Goal: Information Seeking & Learning: Learn about a topic

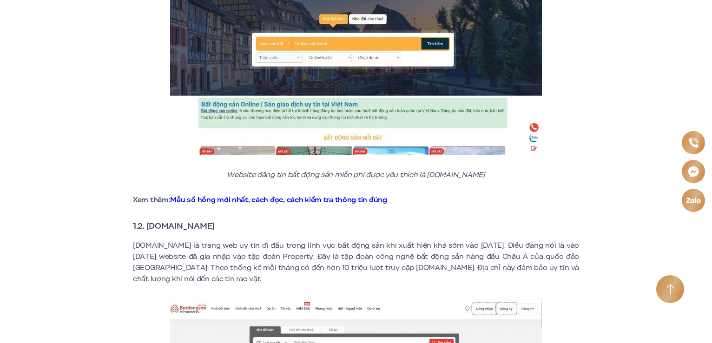
scroll to position [651, 0]
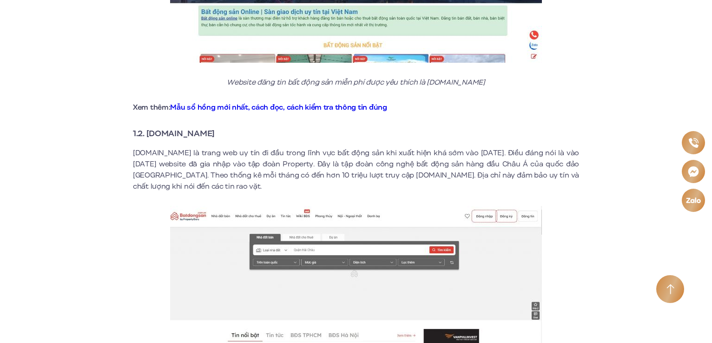
click at [134, 147] on p "[DOMAIN_NAME] là trang web uy tín đi đầu trong lĩnh vực bất động sản khi xuất h…" at bounding box center [356, 169] width 446 height 45
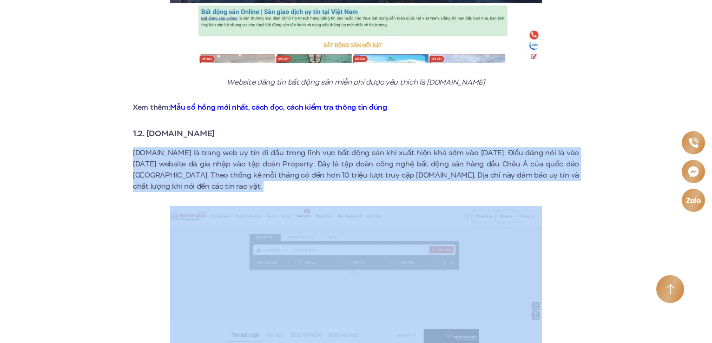
drag, startPoint x: 134, startPoint y: 142, endPoint x: 224, endPoint y: 179, distance: 97.7
click at [224, 179] on p "[DOMAIN_NAME] là trang web uy tín đi đầu trong lĩnh vực bất động sản khi xuất h…" at bounding box center [356, 169] width 446 height 45
copy div "[DOMAIN_NAME] là trang web uy tín đi đầu trong lĩnh vực bất động sản khi xuất h…"
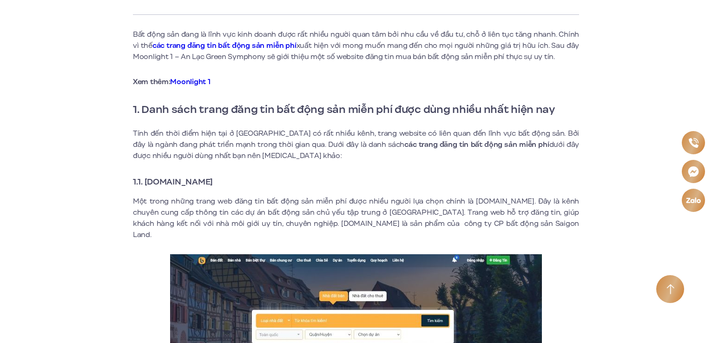
scroll to position [285, 0]
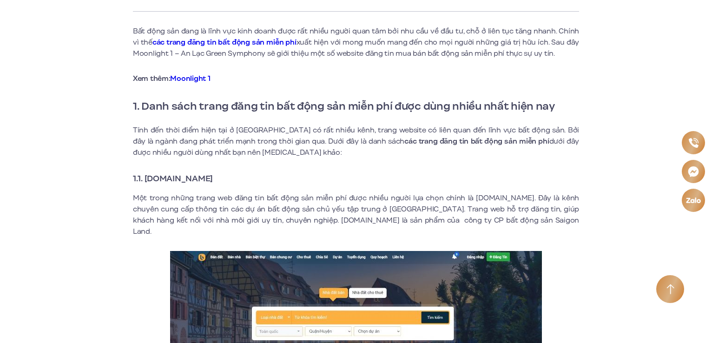
click at [137, 176] on strong "1.1. [DOMAIN_NAME]" at bounding box center [173, 178] width 80 height 12
click at [146, 177] on strong "1.1. [DOMAIN_NAME]" at bounding box center [173, 178] width 80 height 12
drag, startPoint x: 146, startPoint y: 177, endPoint x: 569, endPoint y: 223, distance: 425.6
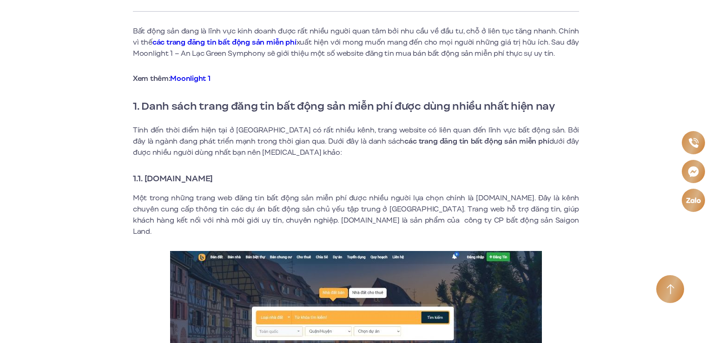
copy div "[DOMAIN_NAME] Một trong những trang web đăng tin bất động sản miễn phí được nhi…"
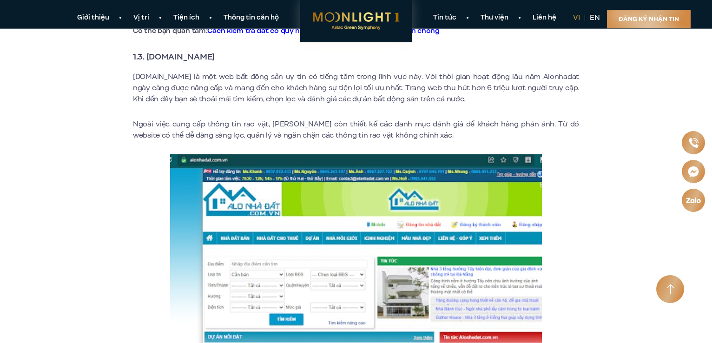
scroll to position [1043, 0]
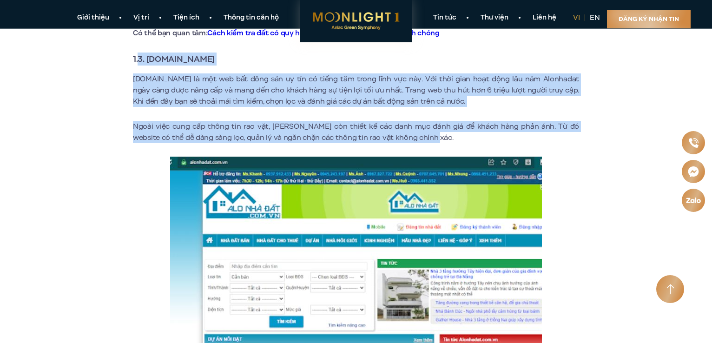
drag, startPoint x: 138, startPoint y: 46, endPoint x: 413, endPoint y: 121, distance: 284.9
copy div "3. [DOMAIN_NAME] [DOMAIN_NAME] là một web bất đông sản uy tín có tiếng tăm tron…"
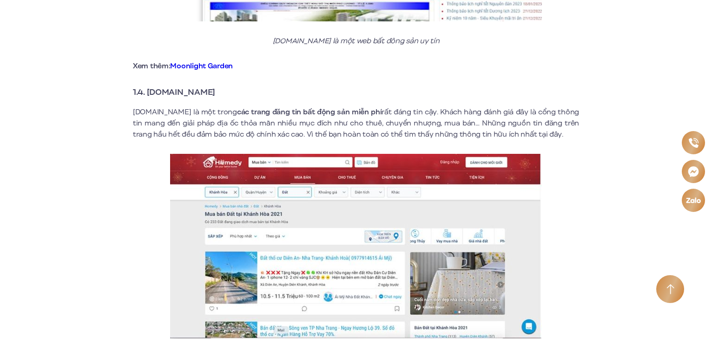
scroll to position [1393, 0]
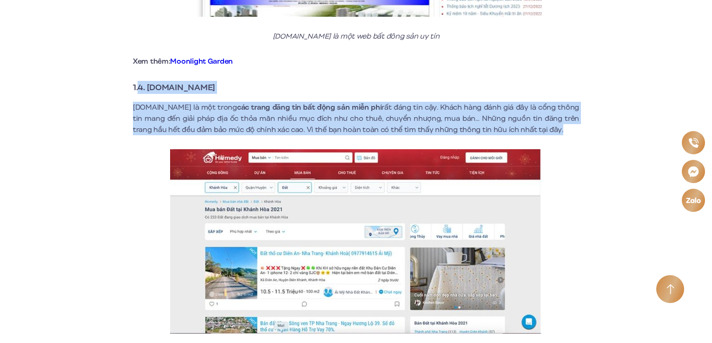
drag, startPoint x: 139, startPoint y: 77, endPoint x: 544, endPoint y: 120, distance: 407.8
copy div "4. [DOMAIN_NAME] [DOMAIN_NAME] là một trong các trang đăng tin bất động sản miễ…"
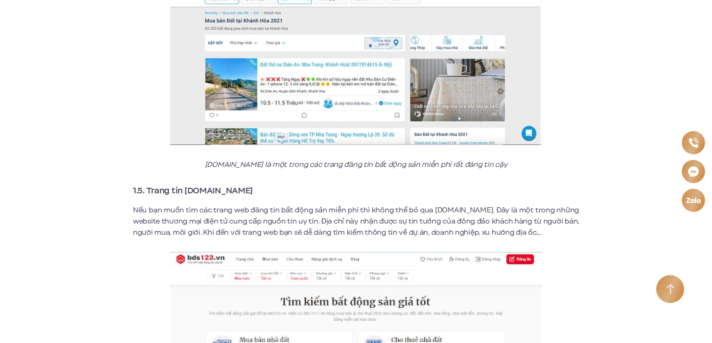
scroll to position [1583, 0]
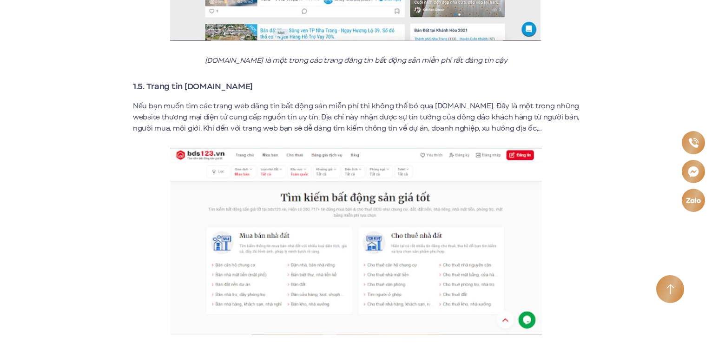
scroll to position [1688, 0]
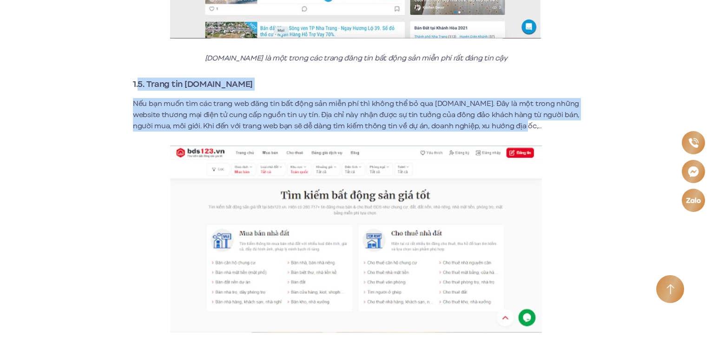
drag, startPoint x: 139, startPoint y: 70, endPoint x: 548, endPoint y: 115, distance: 411.1
copy div "5. Trang tin [DOMAIN_NAME] Nếu bạn muốn tìm các trang web đăng tin bất động sản…"
click at [548, 115] on p "Nếu bạn muốn tìm các trang web đăng tin bất động sản miễn phí thì không thể bỏ …" at bounding box center [356, 114] width 446 height 33
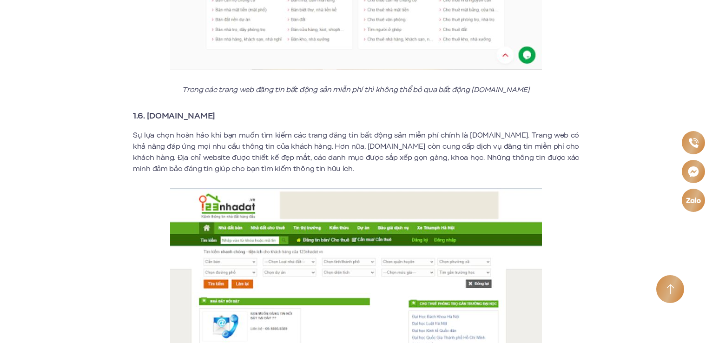
scroll to position [1980, 0]
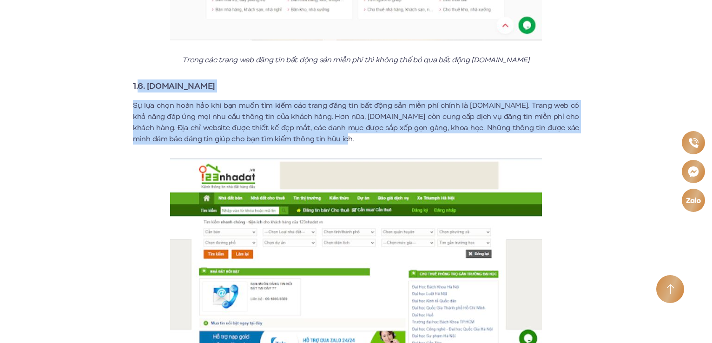
drag, startPoint x: 139, startPoint y: 73, endPoint x: 316, endPoint y: 125, distance: 184.7
copy div "6. [DOMAIN_NAME] Sự lựa chọn hoàn hảo khi bạn muốn tìm kiếm các trang đăng tin …"
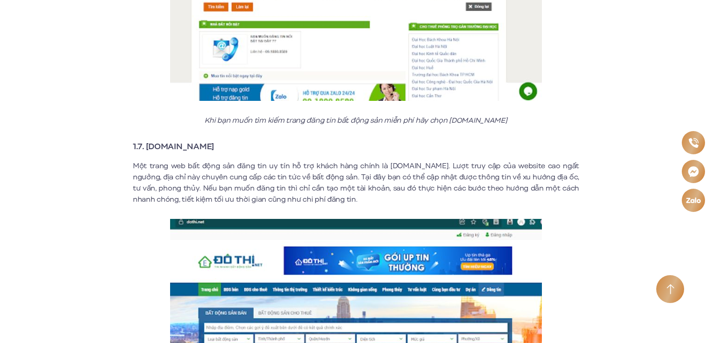
scroll to position [2227, 0]
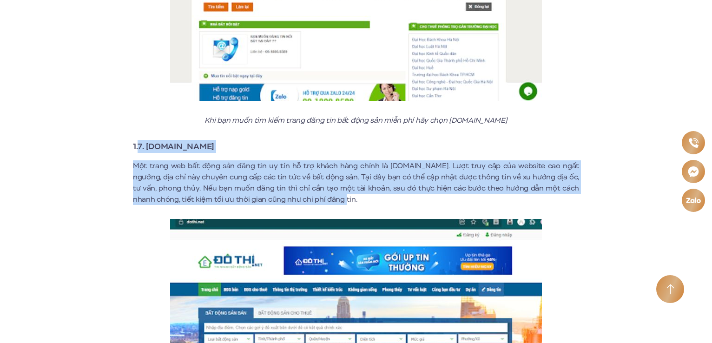
drag, startPoint x: 138, startPoint y: 132, endPoint x: 302, endPoint y: 189, distance: 173.6
click at [302, 189] on div "Bất động sản đang là lĩnh vực kinh doanh được rất nhiều người quan tâm bởi nhu …" at bounding box center [356, 215] width 446 height 4265
copy div "7. [DOMAIN_NAME] Một trang web bất động sản đăng tin uy tín hỗ trợ khách hàng c…"
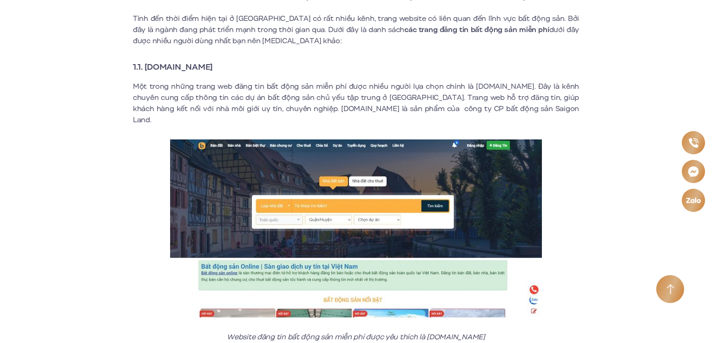
scroll to position [397, 0]
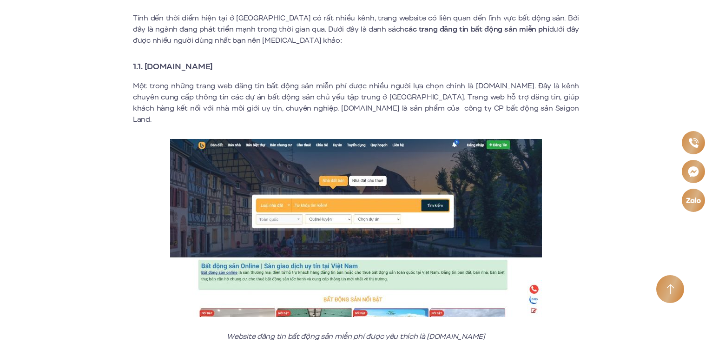
click at [147, 65] on strong "1.1. [DOMAIN_NAME]" at bounding box center [173, 66] width 80 height 12
drag, startPoint x: 147, startPoint y: 65, endPoint x: 221, endPoint y: 60, distance: 74.0
click at [213, 60] on strong "1.1. [DOMAIN_NAME]" at bounding box center [173, 66] width 80 height 12
copy strong "[DOMAIN_NAME]"
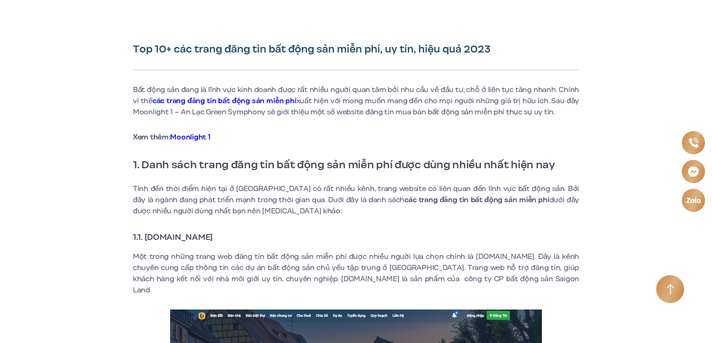
scroll to position [232, 0]
